Goal: Task Accomplishment & Management: Manage account settings

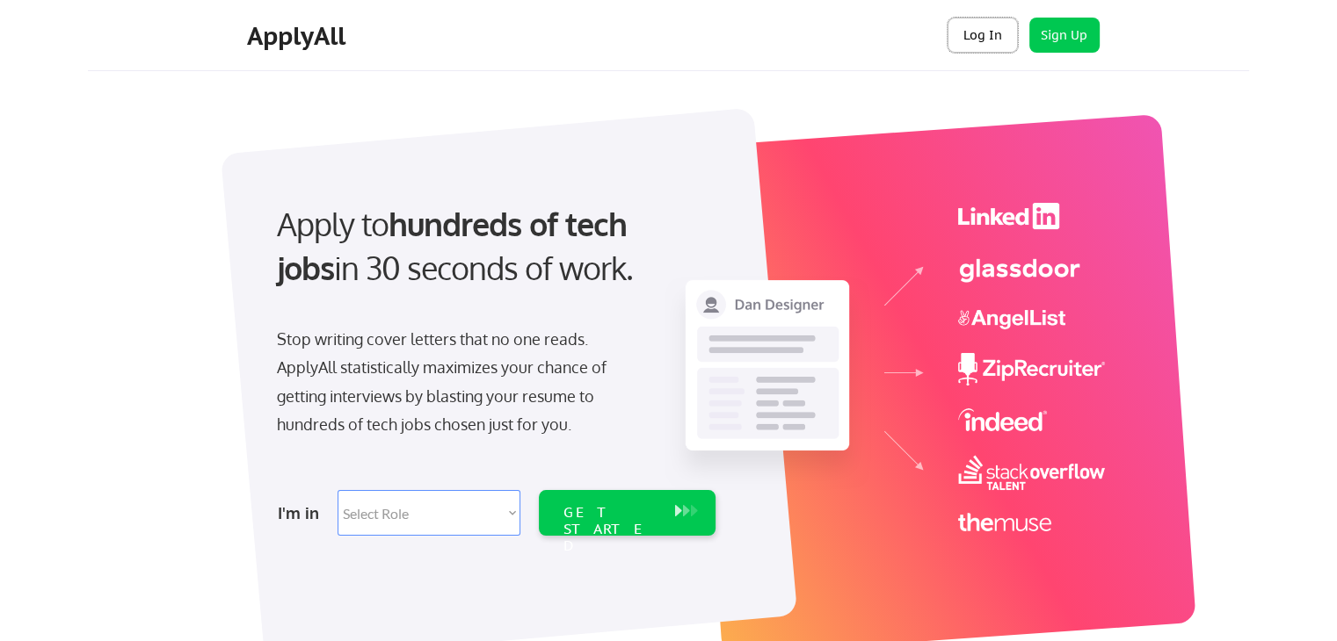
click at [971, 32] on button "Log In" at bounding box center [982, 35] width 70 height 35
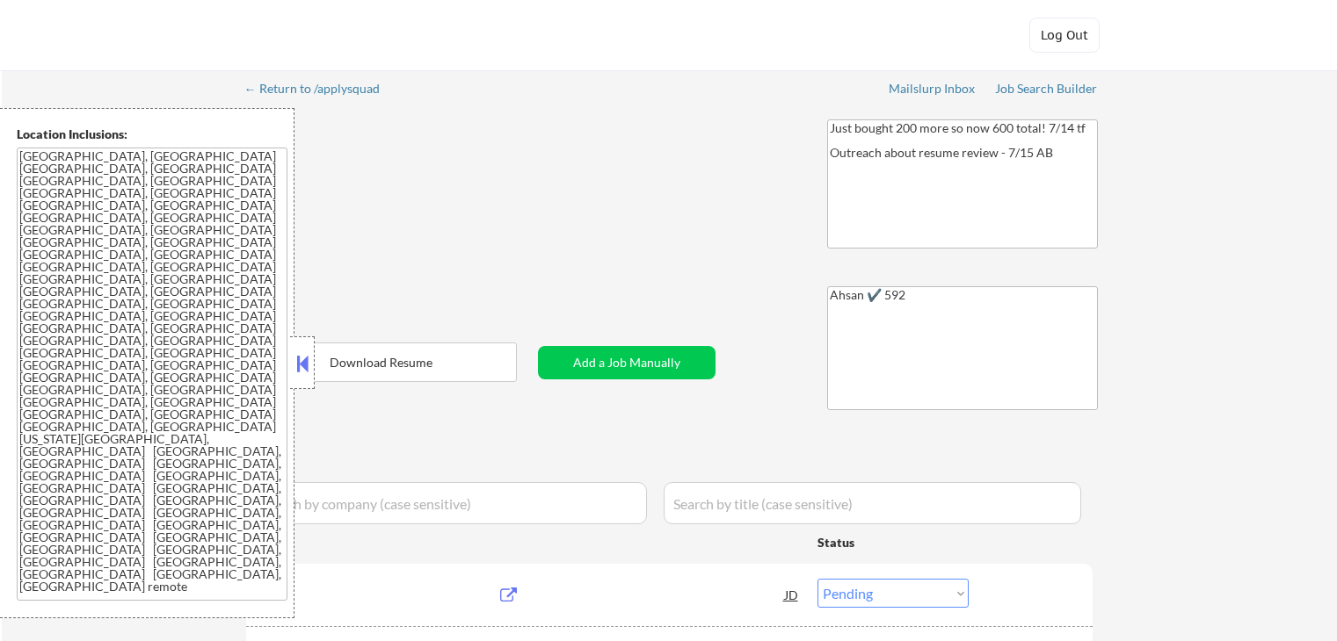
select select ""pending""
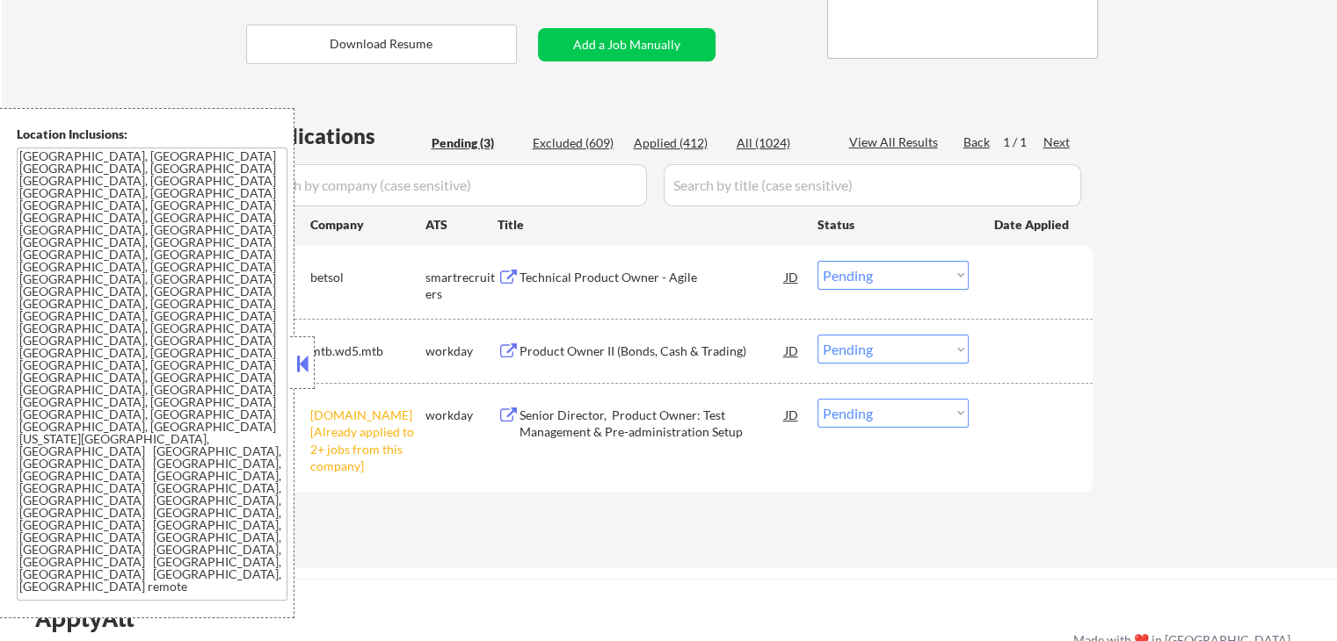
scroll to position [468, 0]
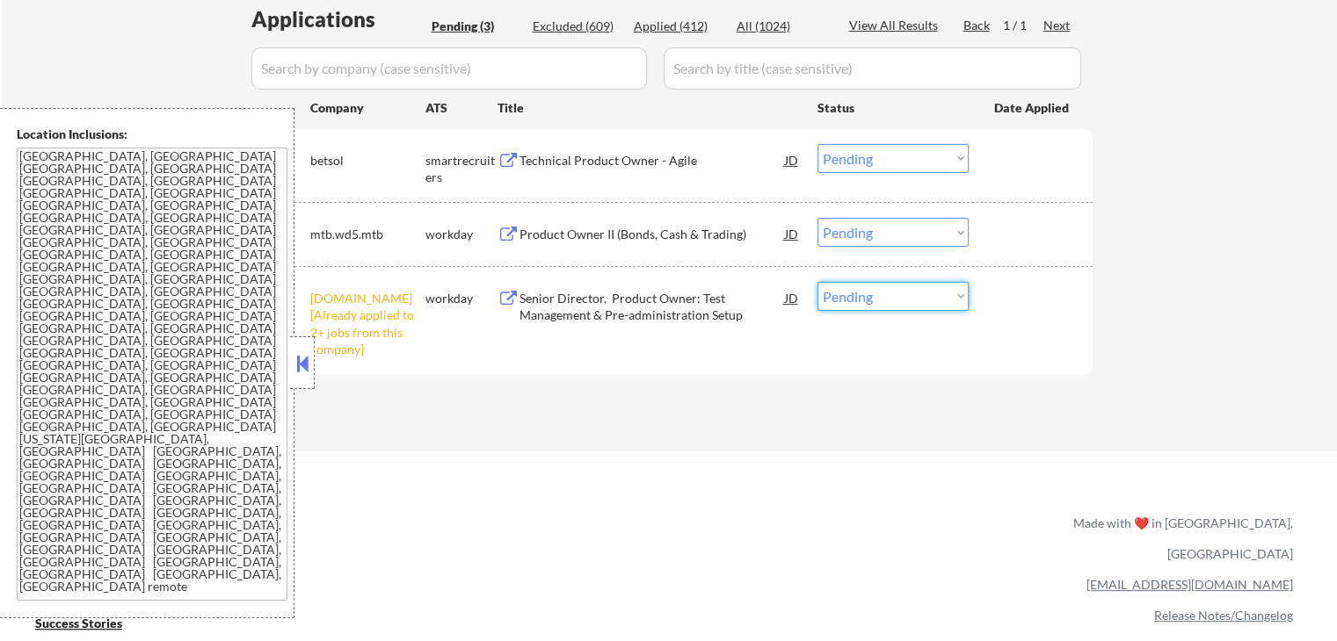
click at [904, 300] on select "Choose an option... Pending Applied Excluded (Questions) Excluded (Expired) Exc…" at bounding box center [892, 296] width 151 height 29
select select ""excluded__other_""
click at [817, 282] on select "Choose an option... Pending Applied Excluded (Questions) Excluded (Expired) Exc…" at bounding box center [892, 296] width 151 height 29
click at [631, 408] on div "Applications Pending (3) Excluded (609) Applied (412) All (1024) View All Resul…" at bounding box center [669, 211] width 846 height 414
click at [565, 162] on div "Technical Product Owner - Agile" at bounding box center [651, 161] width 265 height 18
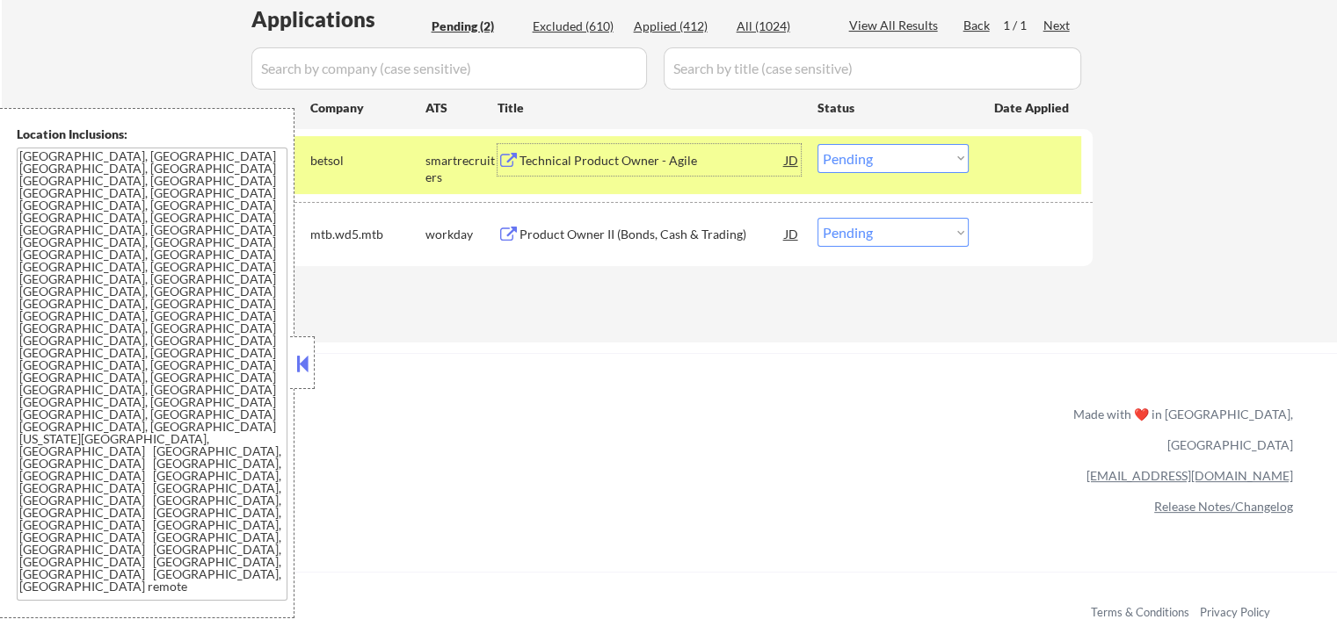
click at [598, 235] on div "Product Owner II (Bonds, Cash & Trading)" at bounding box center [651, 235] width 265 height 18
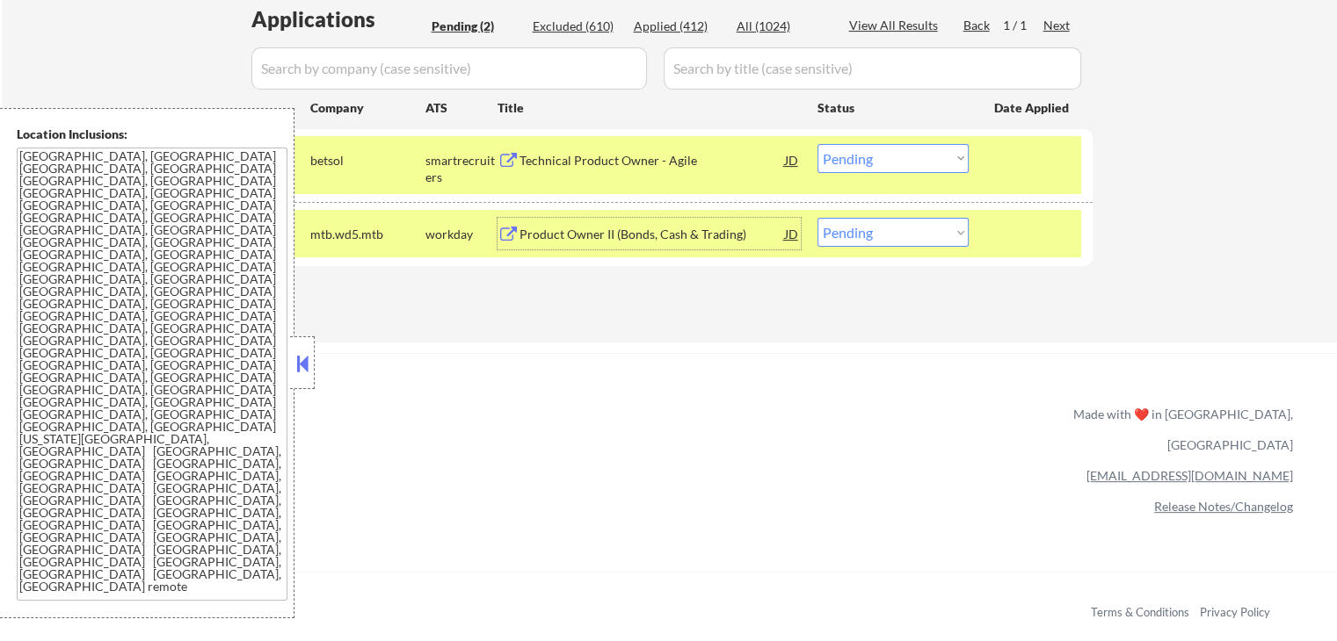
click at [876, 164] on select "Choose an option... Pending Applied Excluded (Questions) Excluded (Expired) Exc…" at bounding box center [892, 158] width 151 height 29
click at [817, 144] on select "Choose an option... Pending Applied Excluded (Questions) Excluded (Expired) Exc…" at bounding box center [892, 158] width 151 height 29
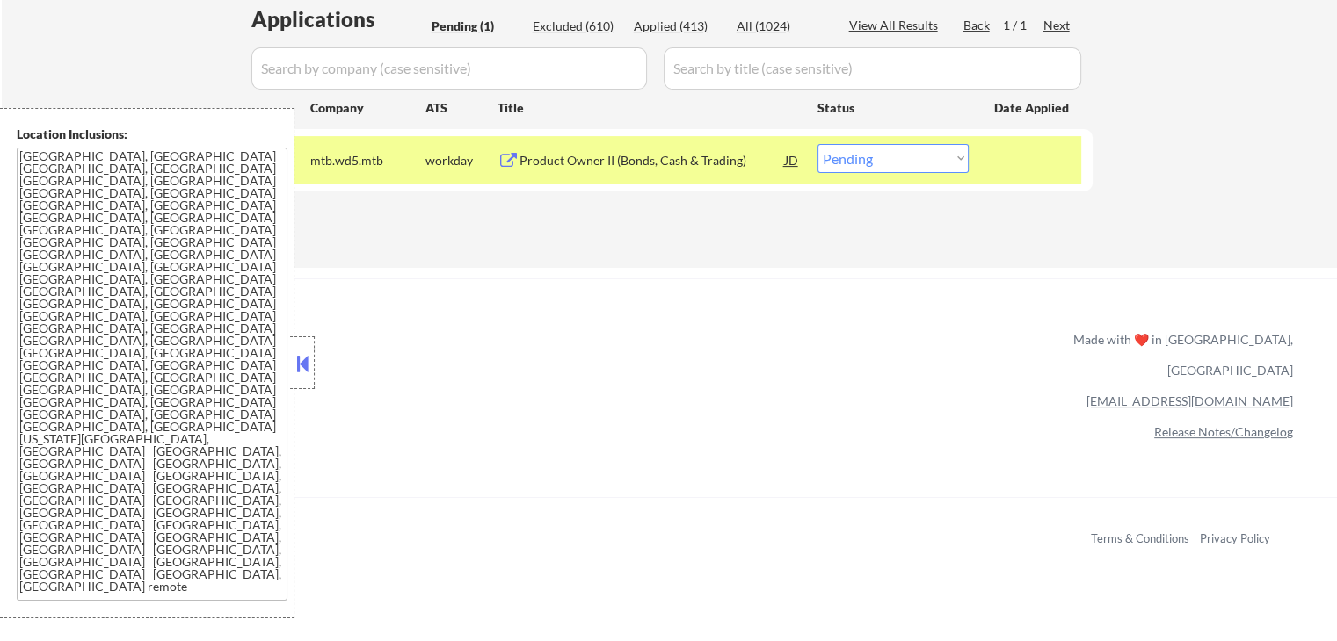
click at [872, 163] on select "Choose an option... Pending Applied Excluded (Questions) Excluded (Expired) Exc…" at bounding box center [892, 158] width 151 height 29
select select ""applied""
click at [817, 144] on select "Choose an option... Pending Applied Excluded (Questions) Excluded (Expired) Exc…" at bounding box center [892, 158] width 151 height 29
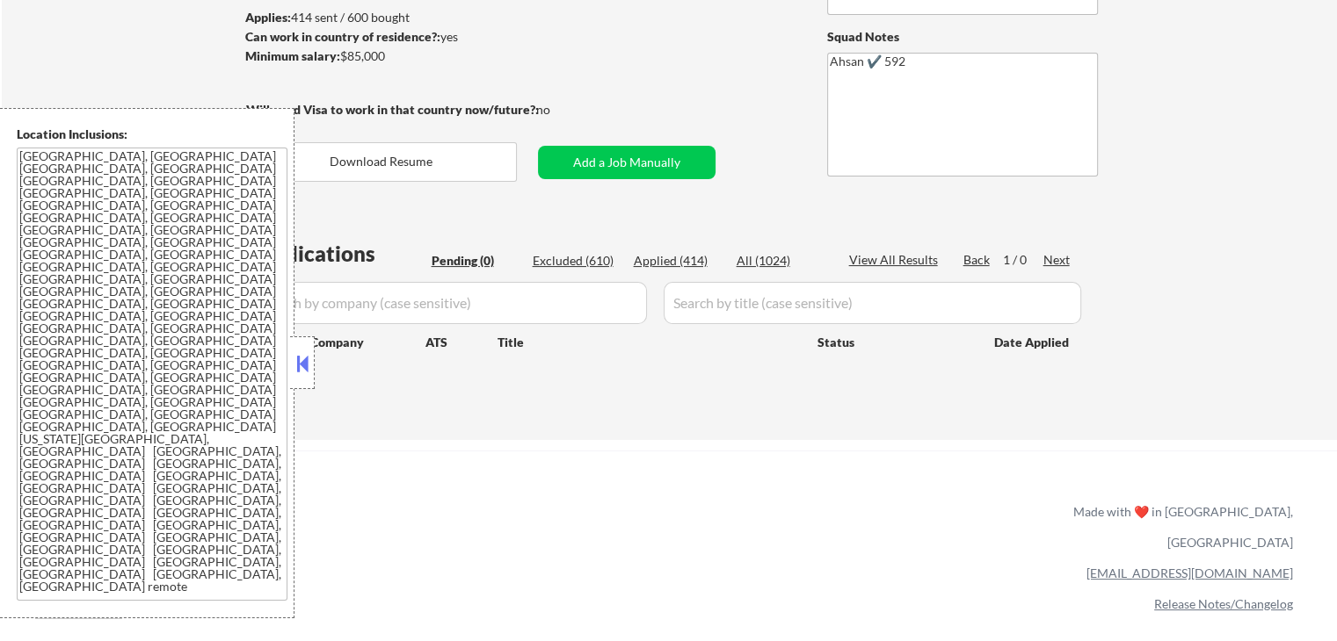
scroll to position [117, 0]
